Goal: Information Seeking & Learning: Learn about a topic

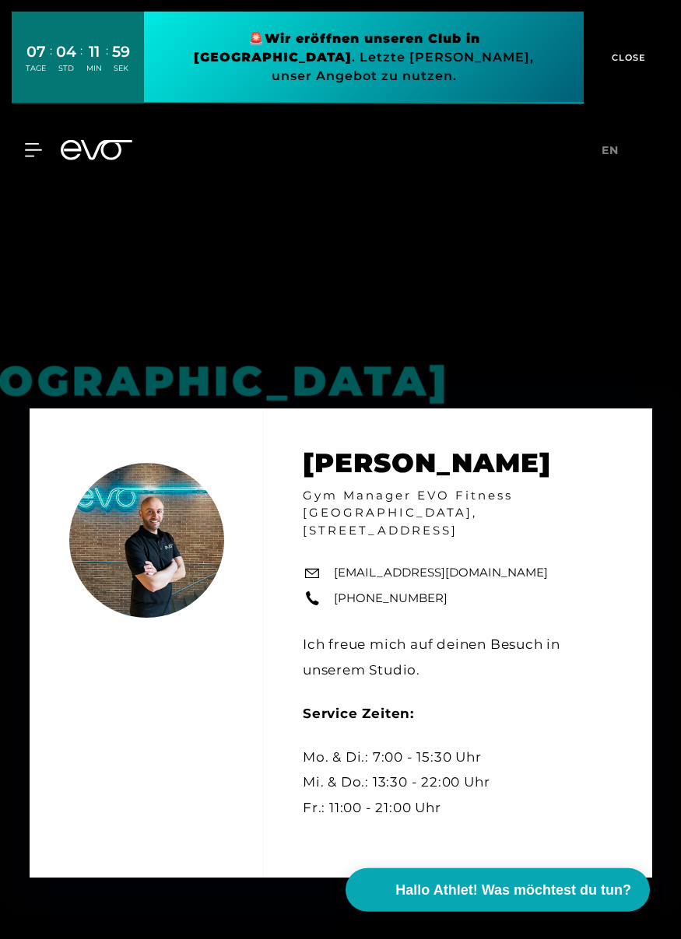
scroll to position [1704, 0]
click at [16, 143] on div at bounding box center [24, 150] width 36 height 14
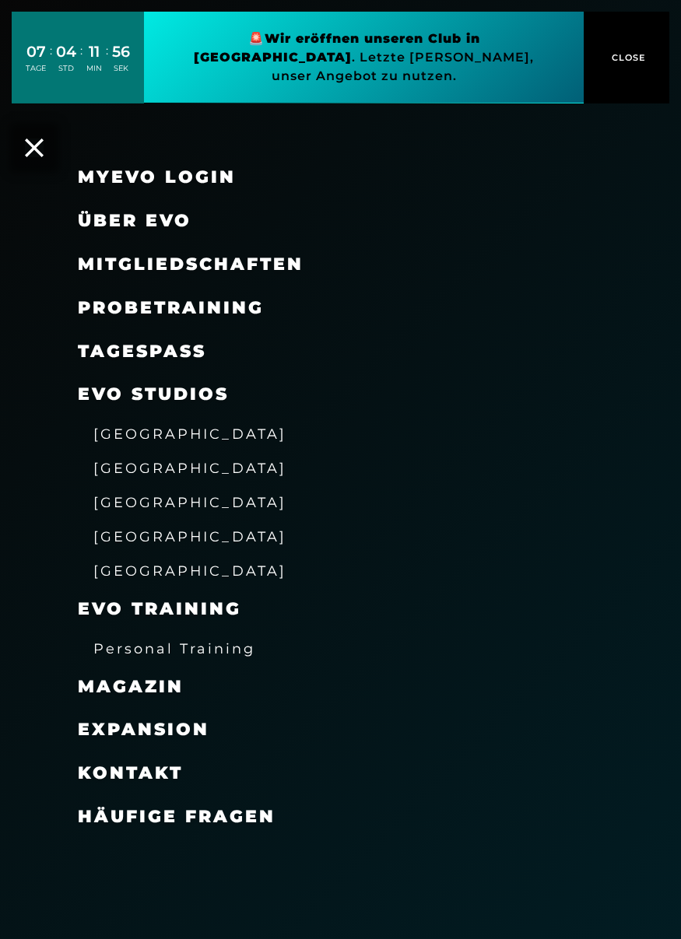
click at [112, 298] on span "Probetraining" at bounding box center [171, 307] width 186 height 21
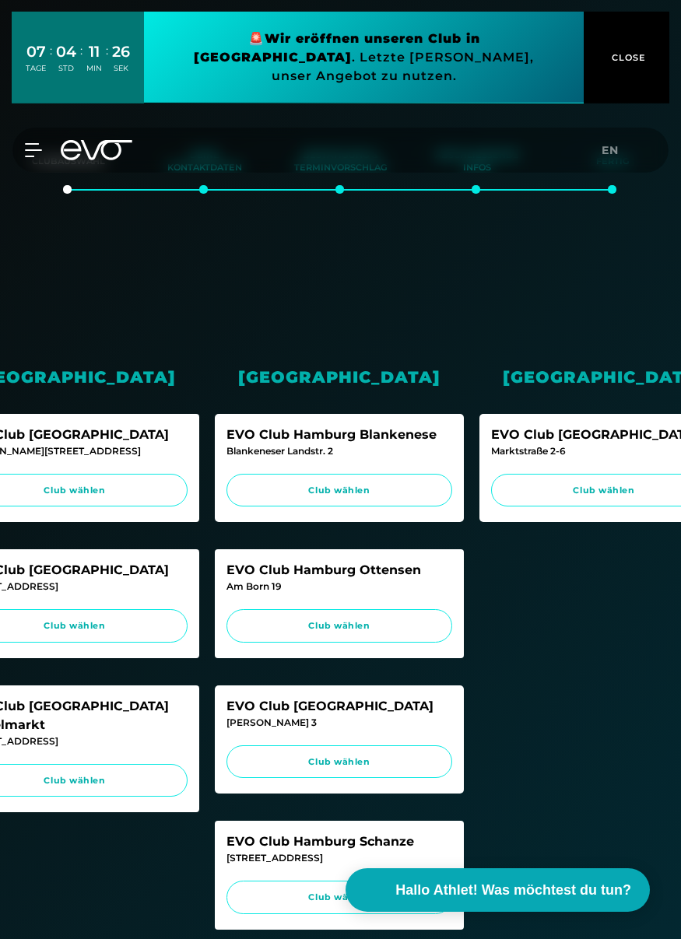
scroll to position [0, 329]
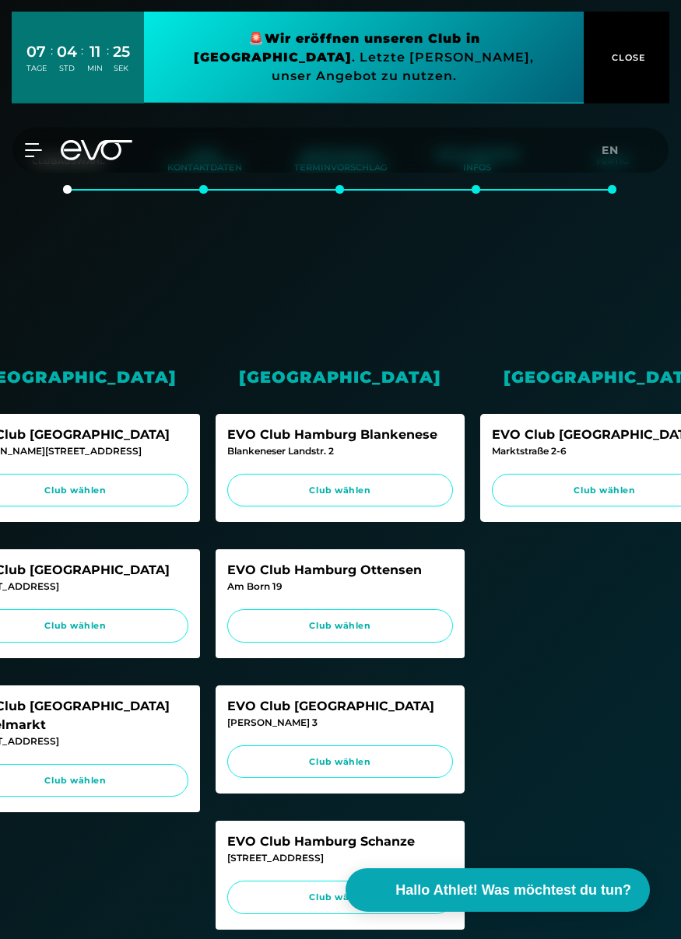
click at [598, 496] on span "Club wählen" at bounding box center [605, 490] width 226 height 33
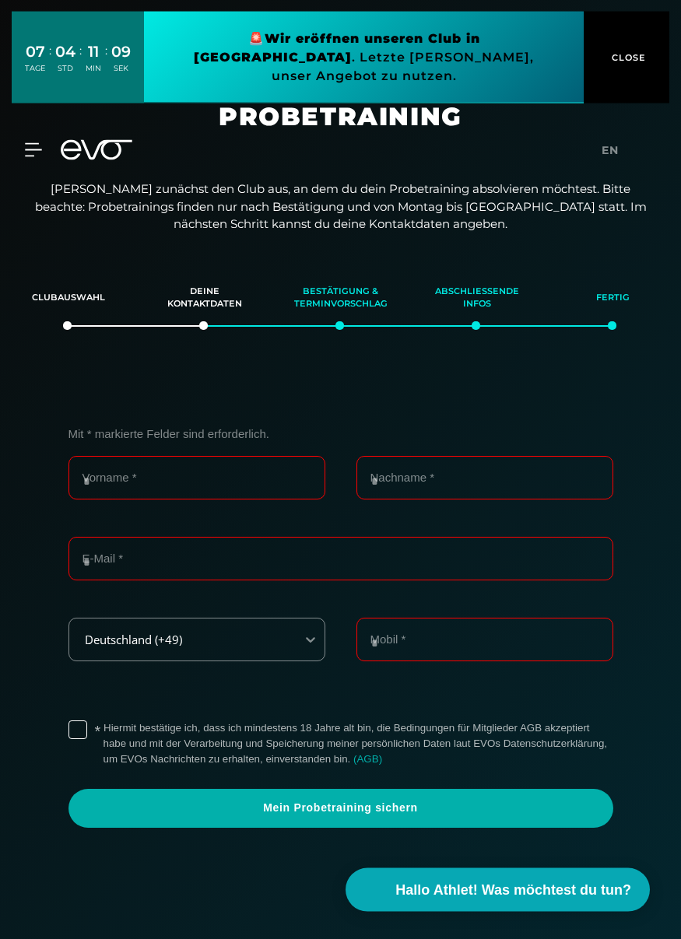
scroll to position [0, 0]
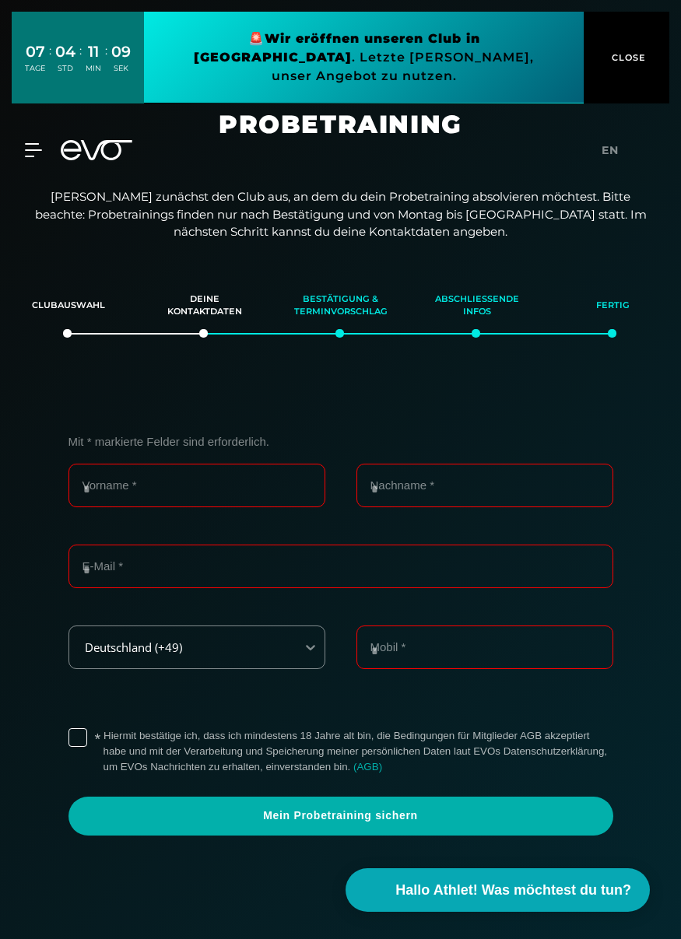
click at [630, 51] on span "CLOSE" at bounding box center [627, 58] width 38 height 14
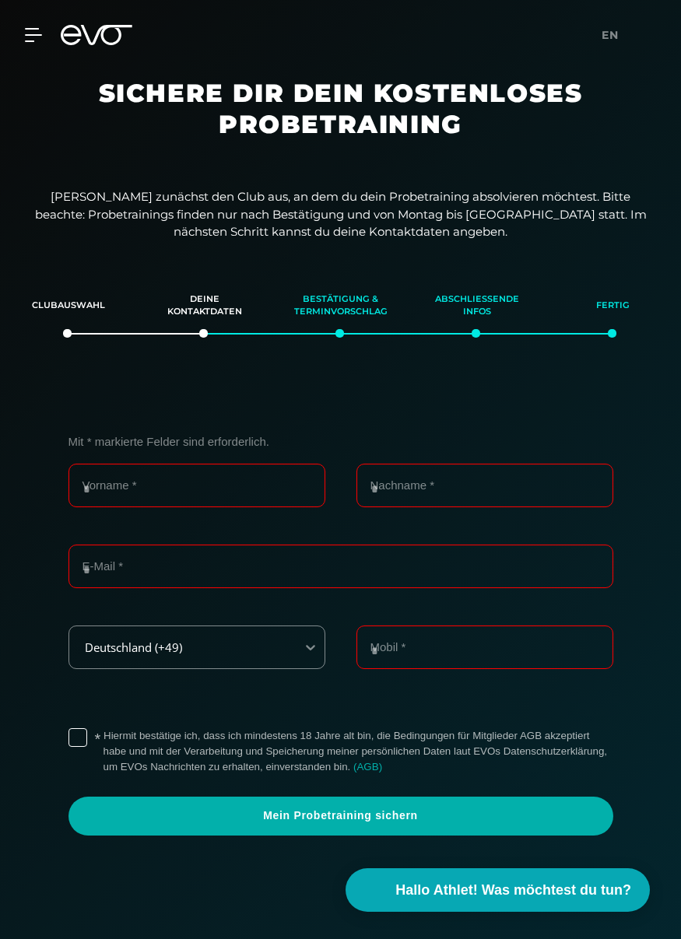
click at [40, 34] on icon at bounding box center [33, 35] width 16 height 12
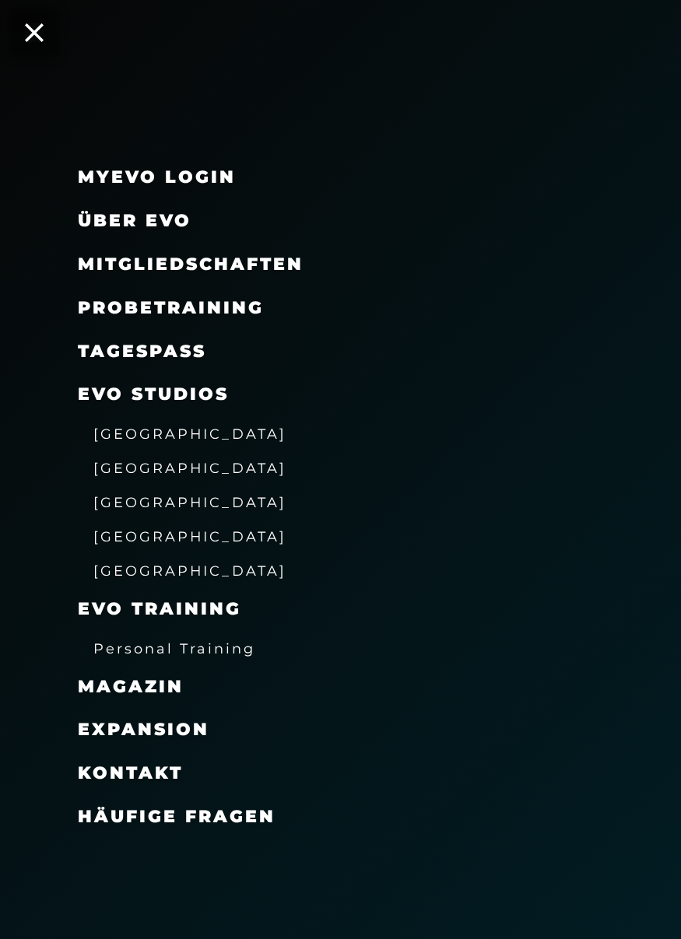
click at [118, 342] on link "TAGESPASS" at bounding box center [142, 351] width 128 height 21
click at [112, 221] on span "Über EVO" at bounding box center [135, 220] width 114 height 21
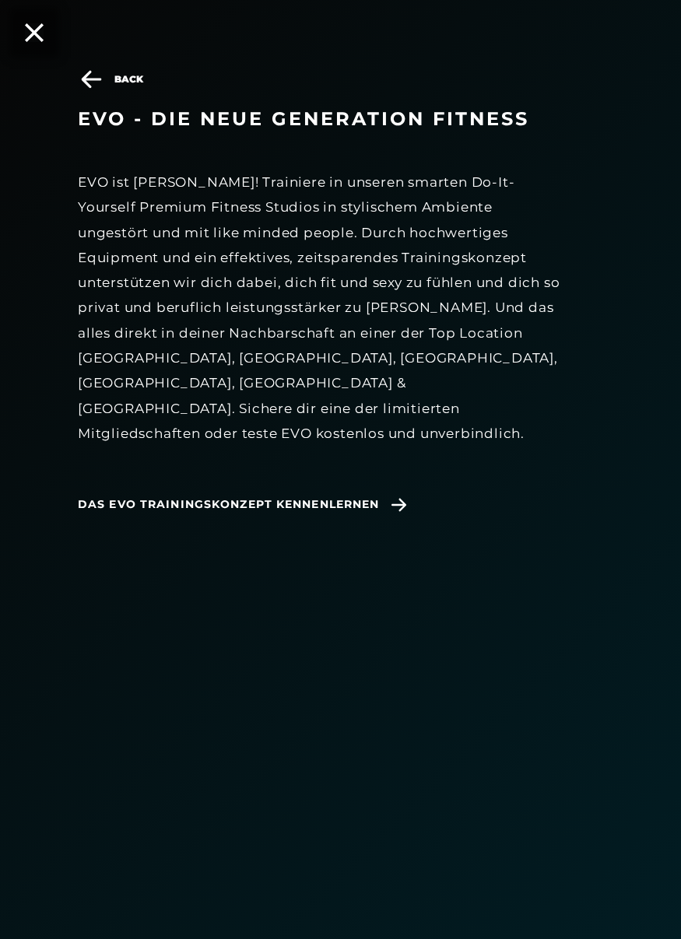
click at [134, 489] on span "Das EVO Trainingskonzept kennenlernen" at bounding box center [245, 505] width 335 height 40
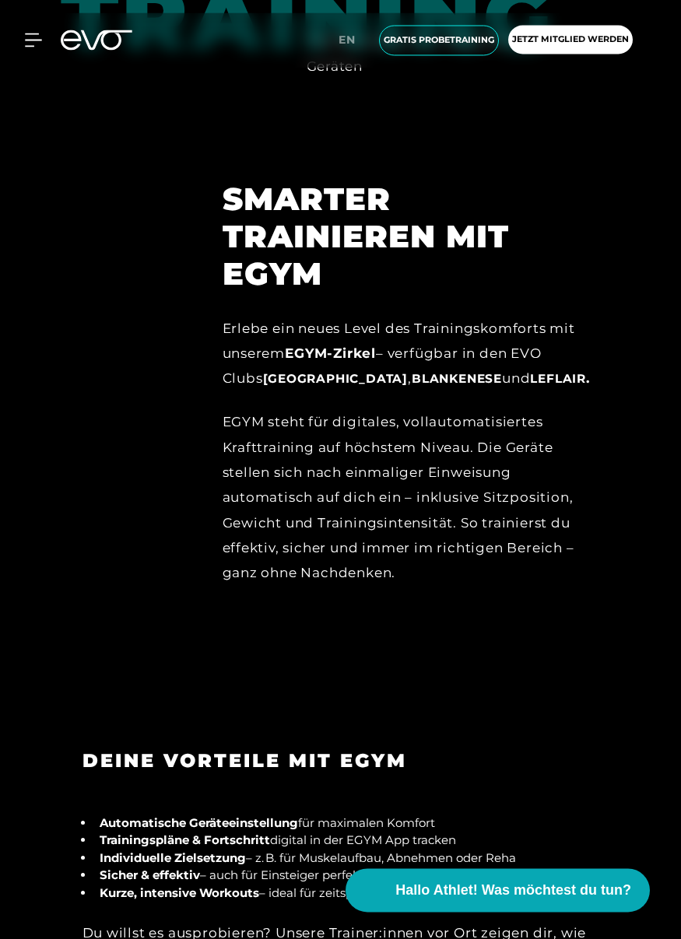
scroll to position [2114, 0]
